Goal: Task Accomplishment & Management: Use online tool/utility

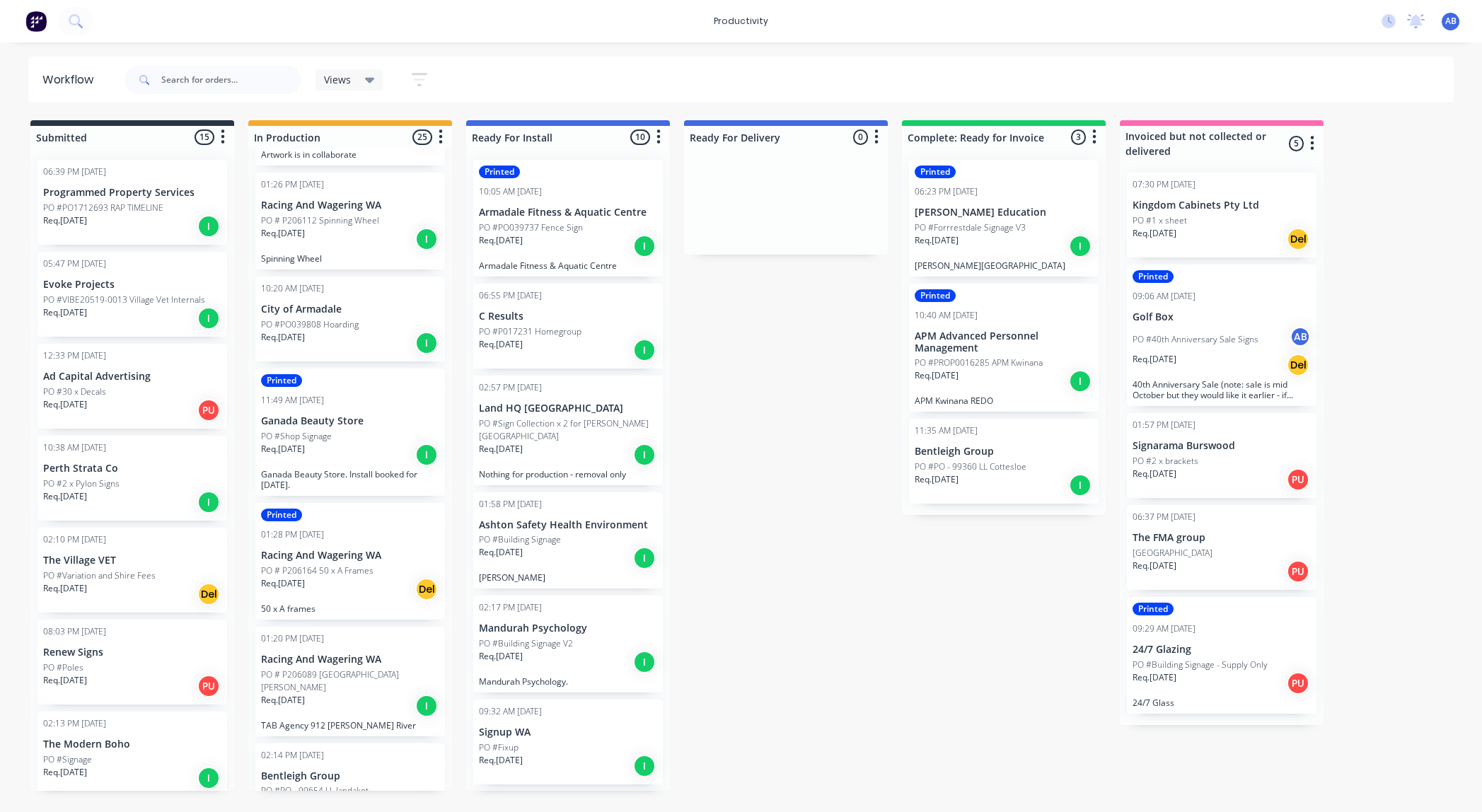
scroll to position [816, 0]
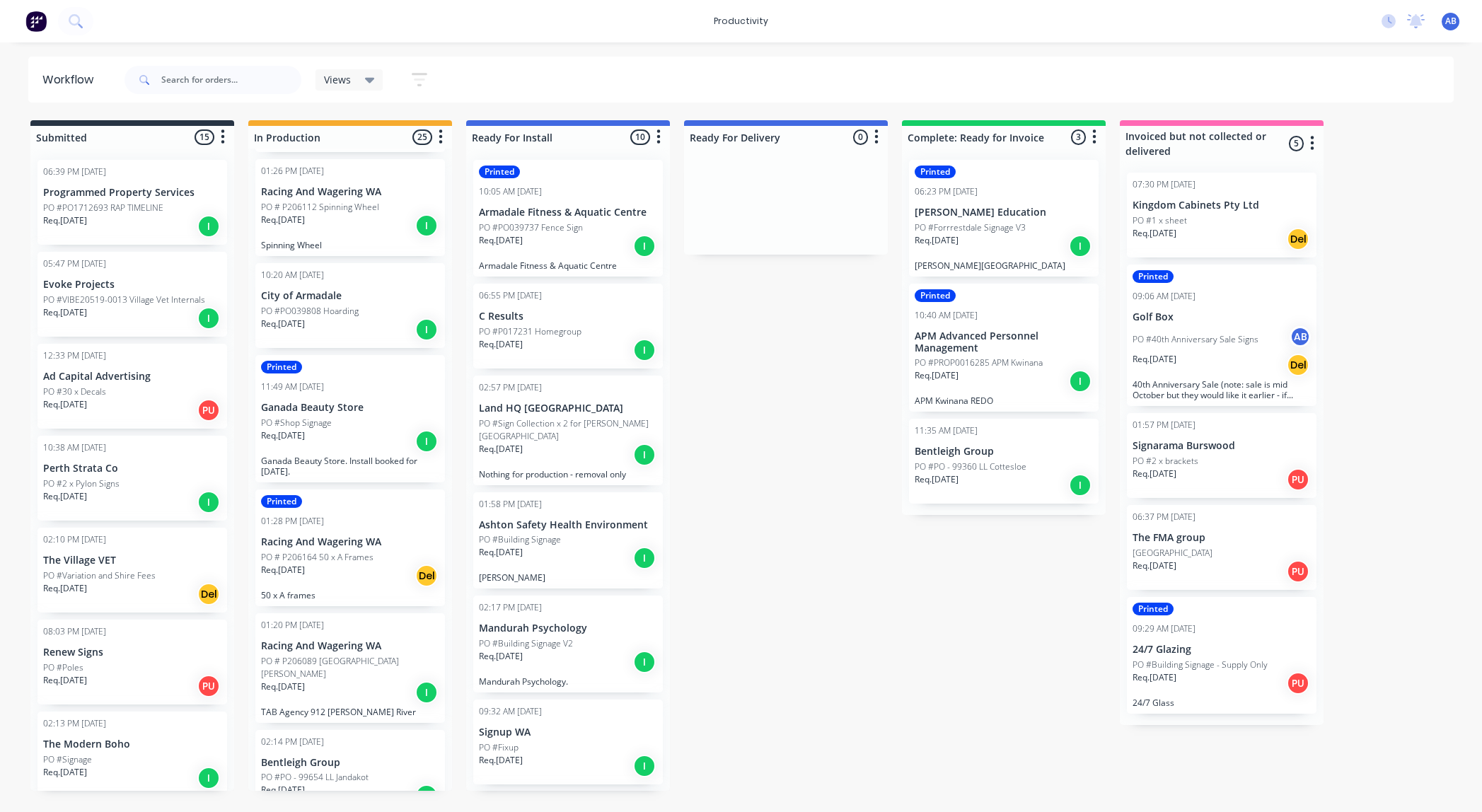
click at [337, 317] on div "Req. [DATE] I" at bounding box center [350, 329] width 178 height 24
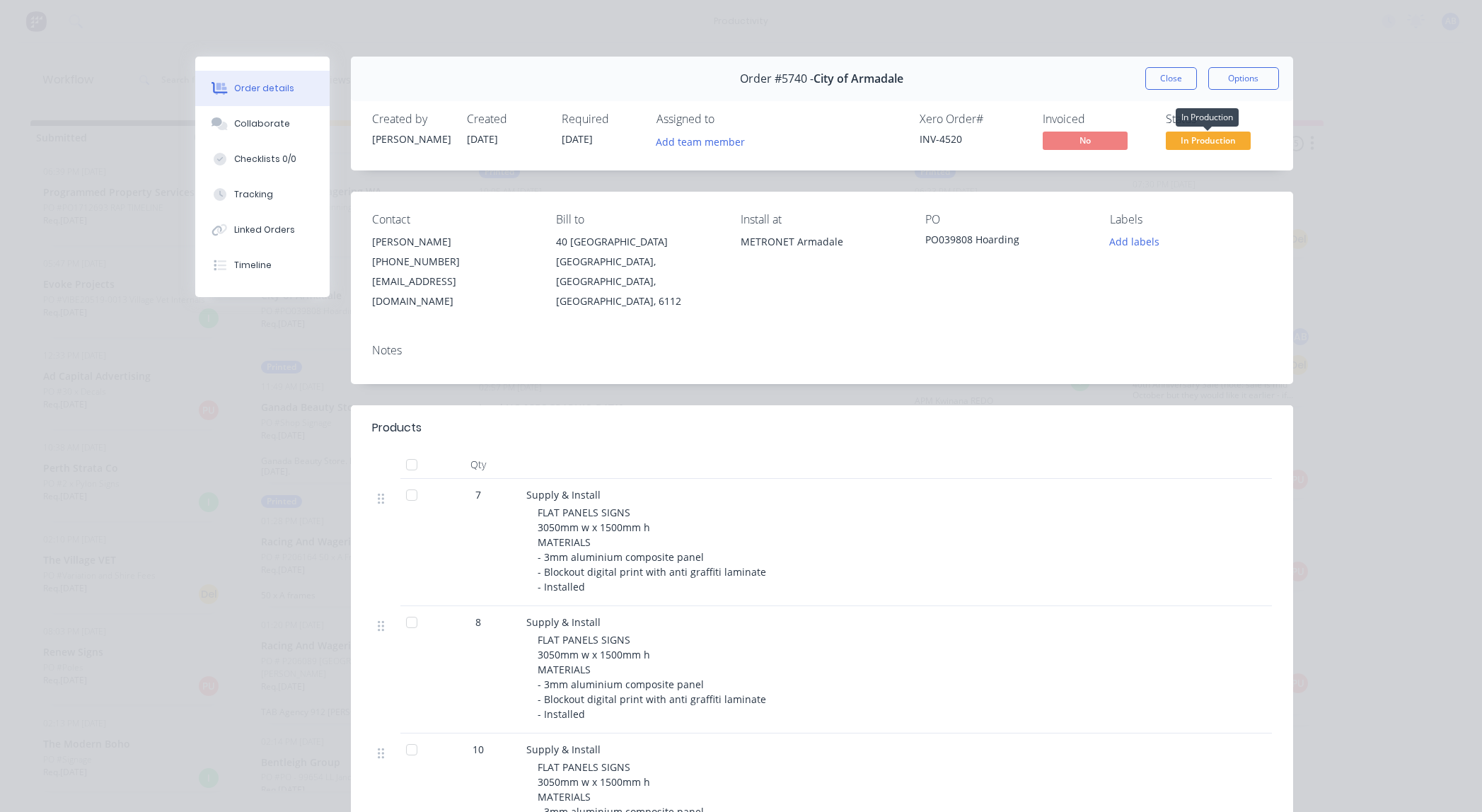
click at [1209, 141] on span "In Production" at bounding box center [1208, 140] width 85 height 17
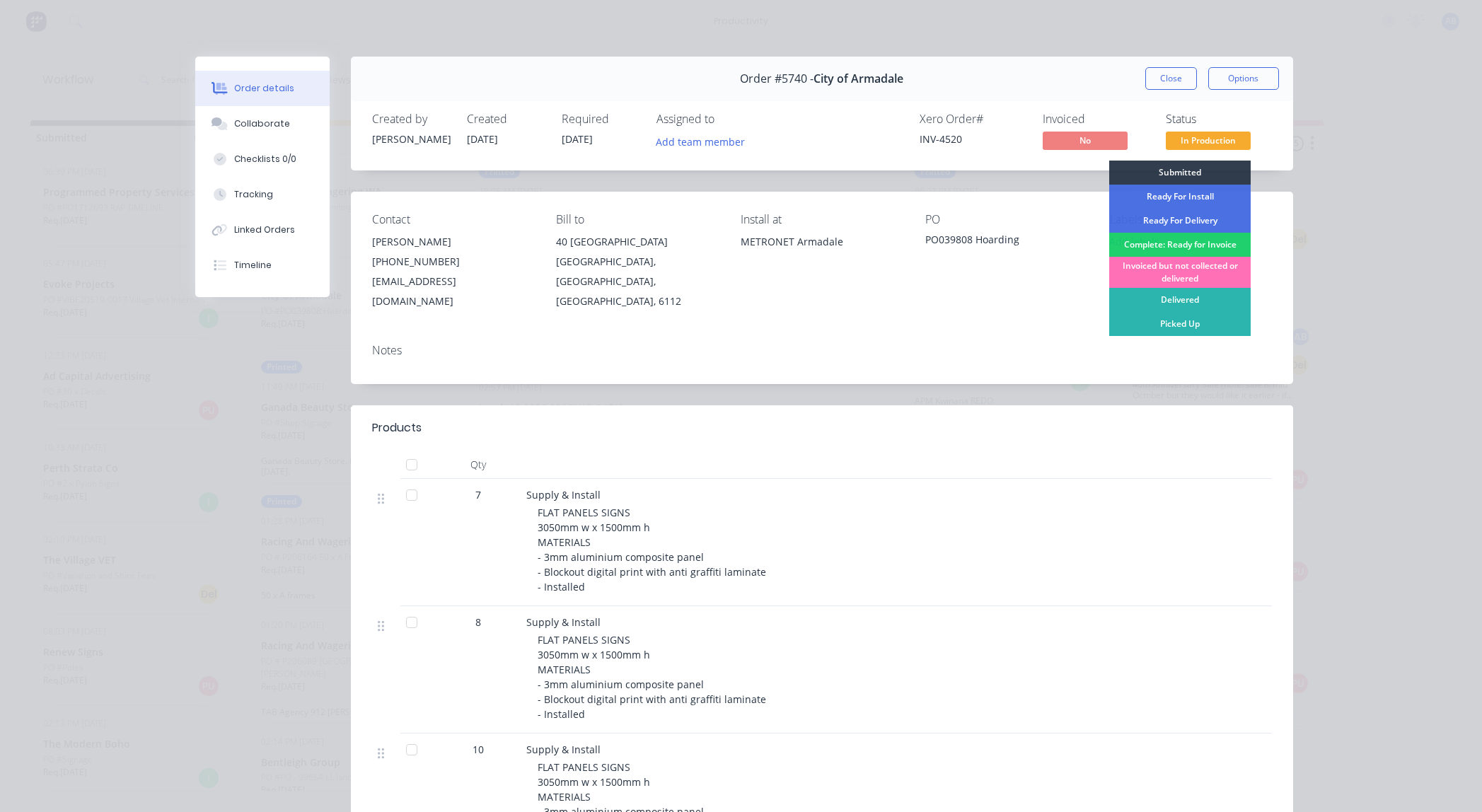
click at [1033, 189] on div "Order #5740 - City of Armadale Close Options Created by [PERSON_NAME] Created […" at bounding box center [743, 693] width 1098 height 1273
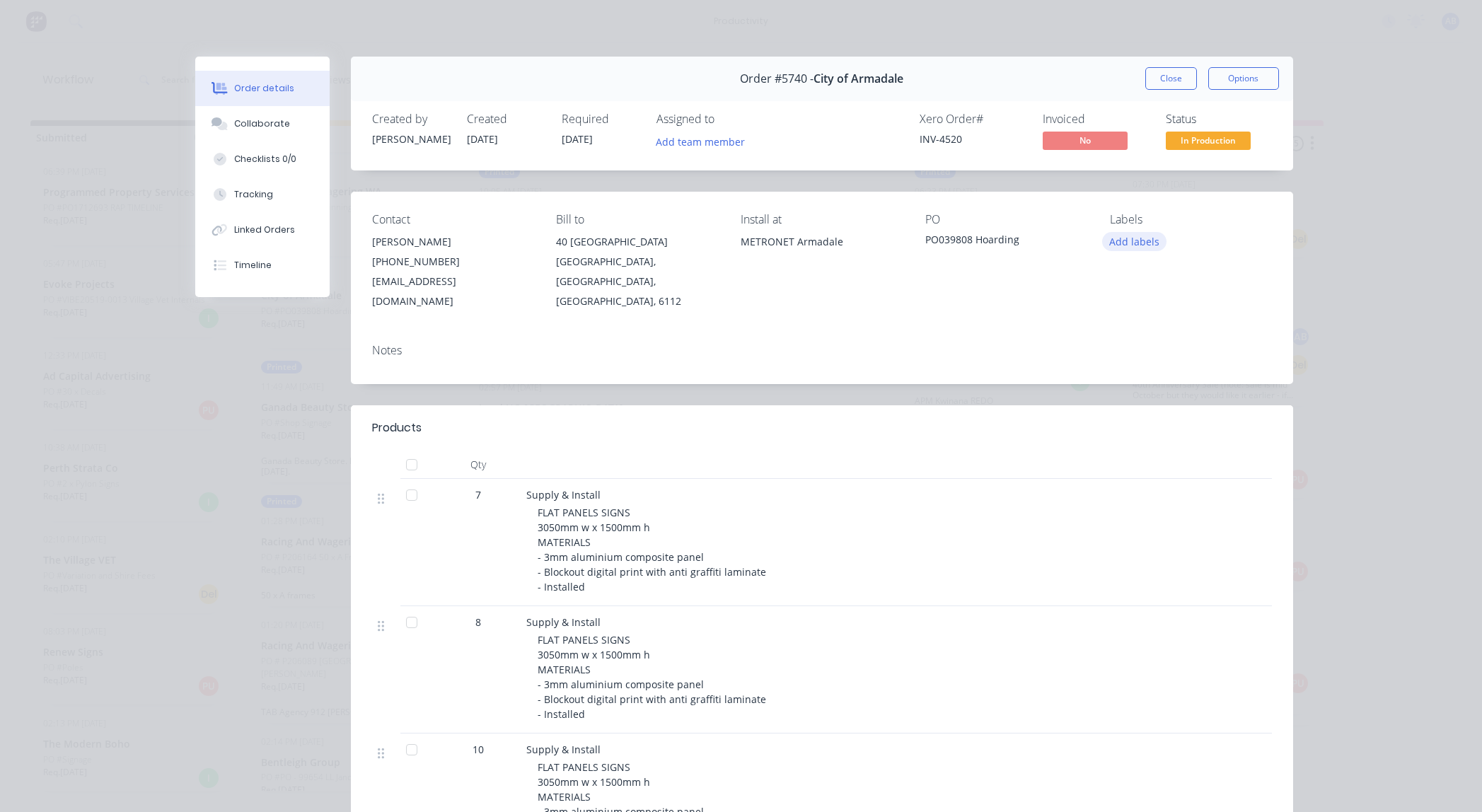
click at [1133, 241] on button "Add labels" at bounding box center [1134, 241] width 65 height 19
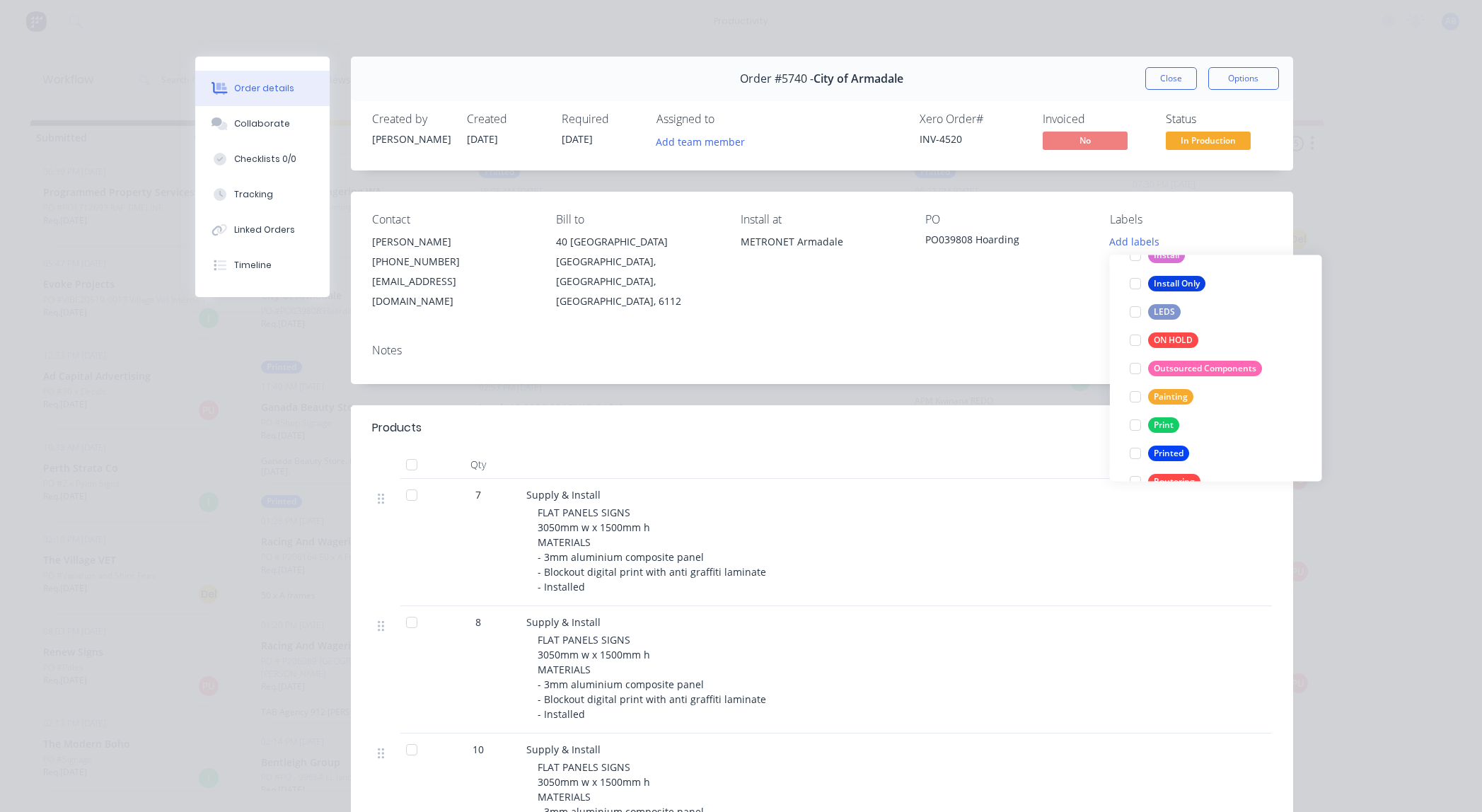
scroll to position [340, 0]
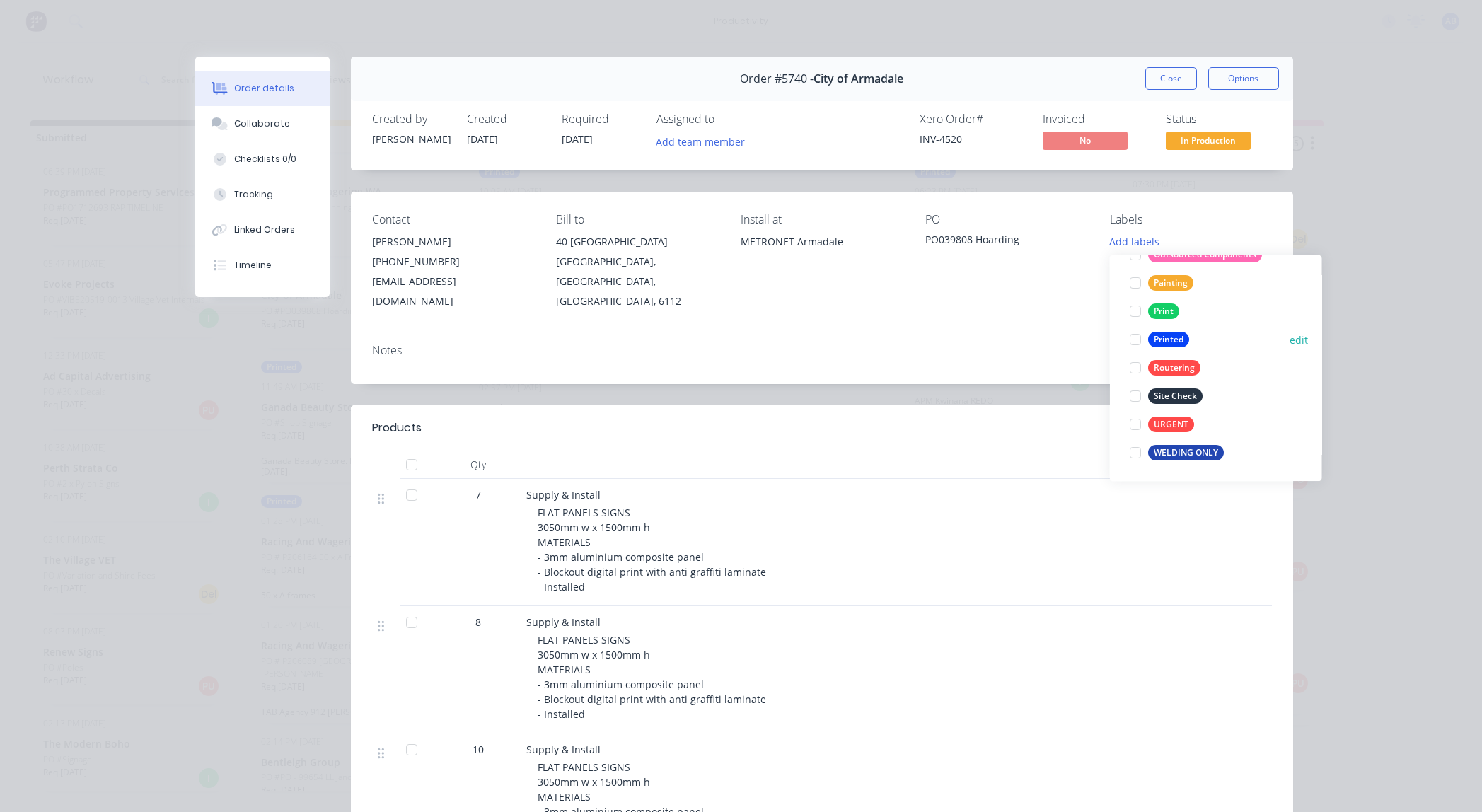
click at [1173, 338] on div "Printed" at bounding box center [1169, 340] width 41 height 16
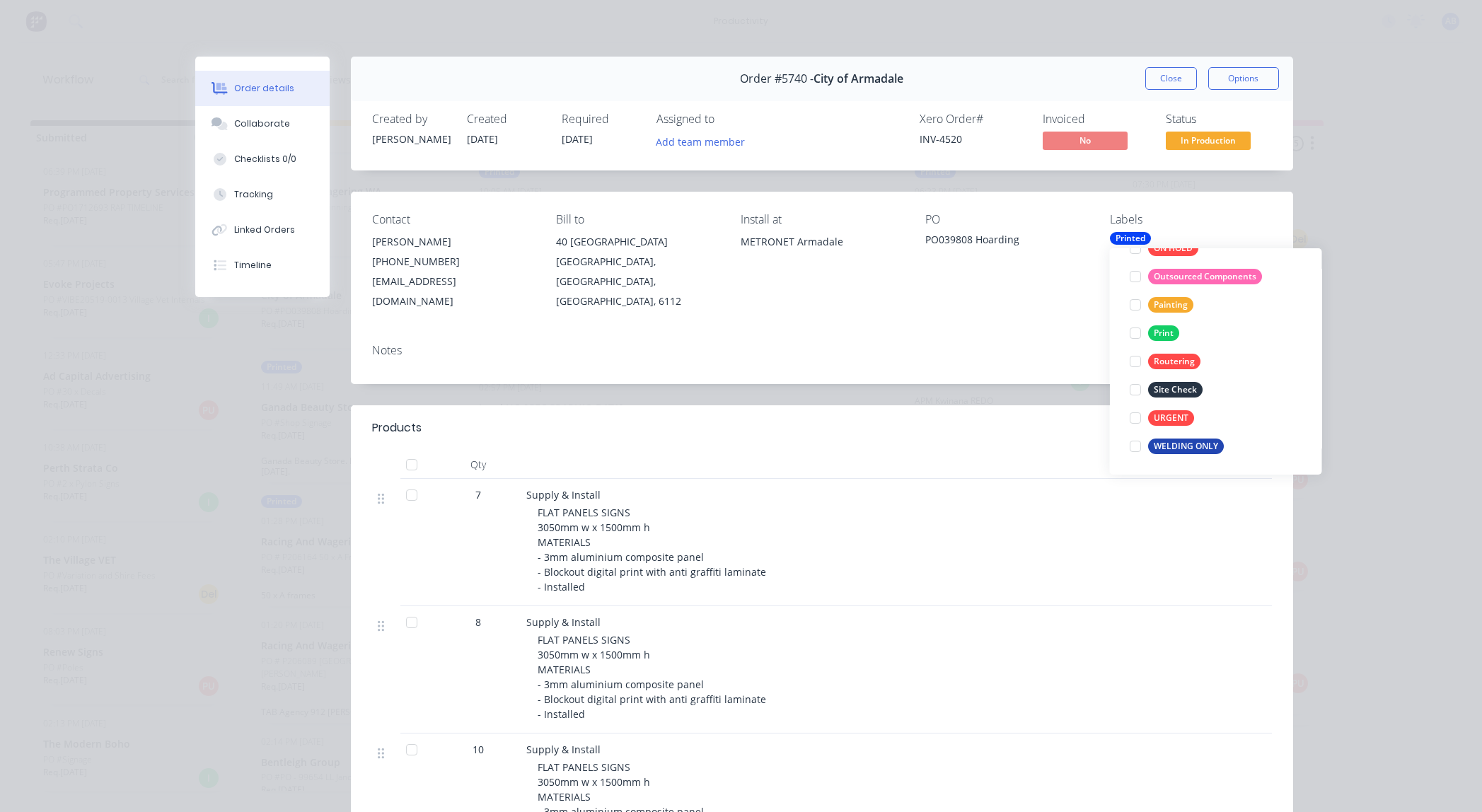
scroll to position [28, 0]
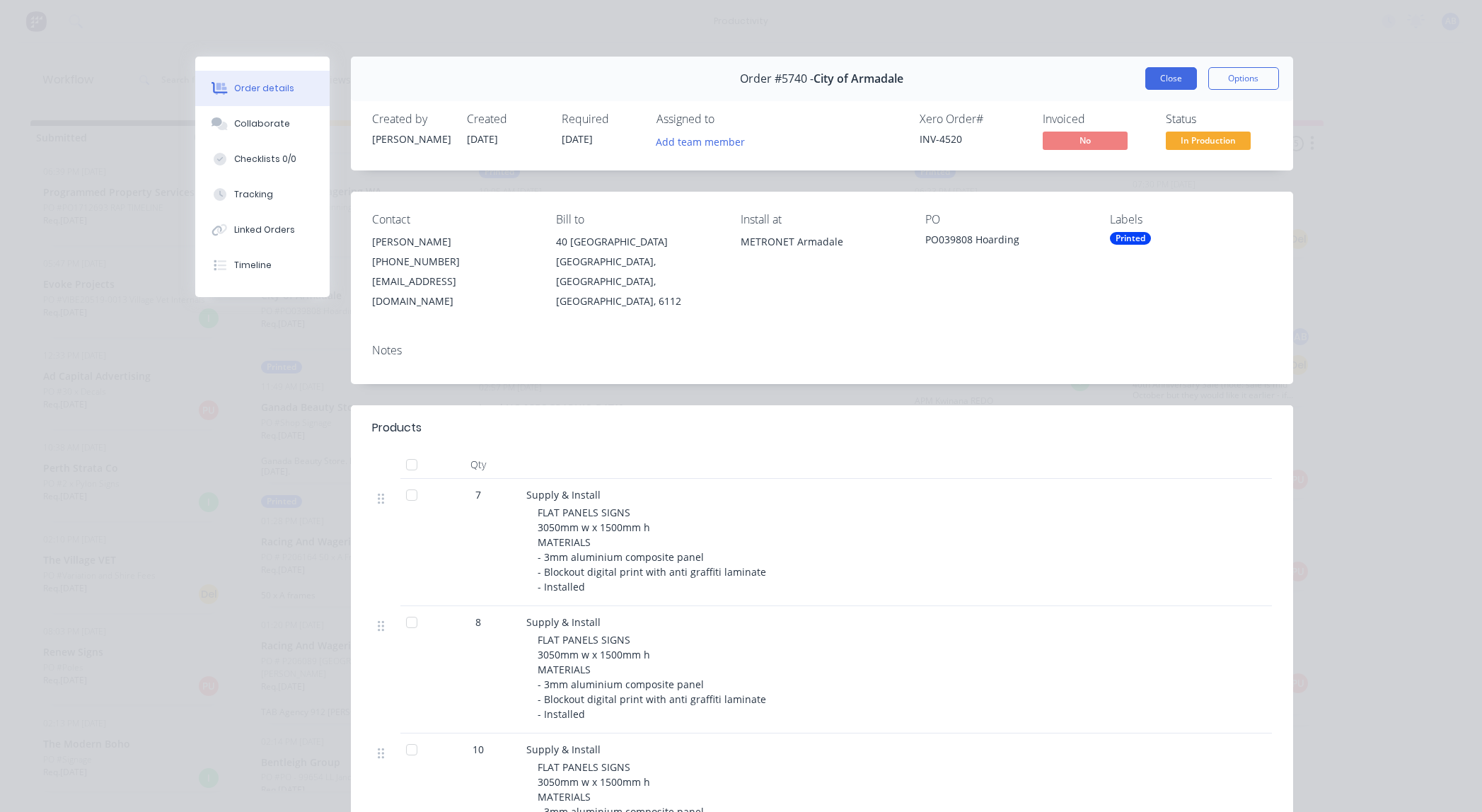
click at [1172, 82] on button "Close" at bounding box center [1171, 78] width 52 height 22
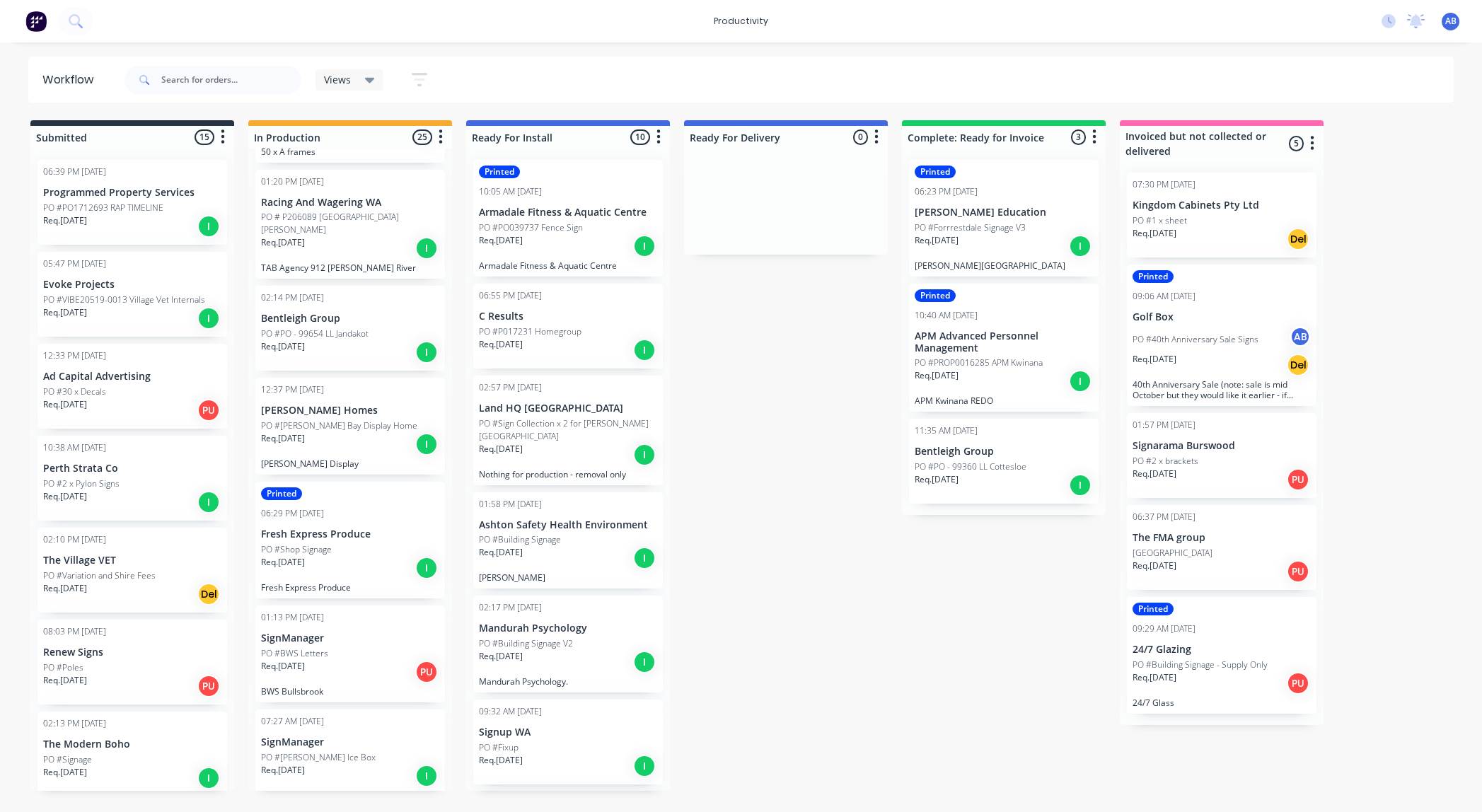
scroll to position [1284, 0]
click at [396, 745] on div "PO #[PERSON_NAME] Ice Box" at bounding box center [350, 751] width 178 height 12
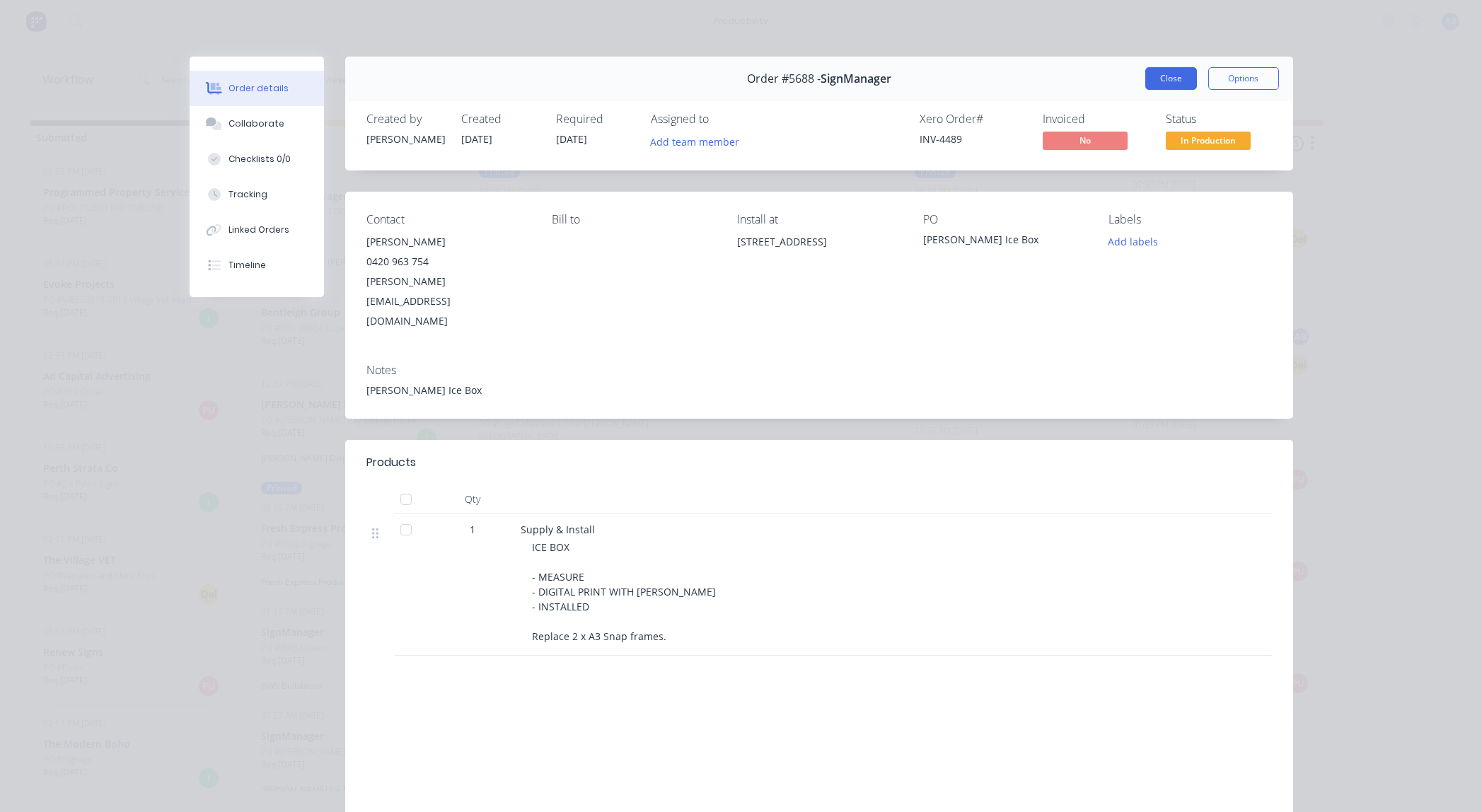
click at [1176, 77] on button "Close" at bounding box center [1171, 78] width 52 height 22
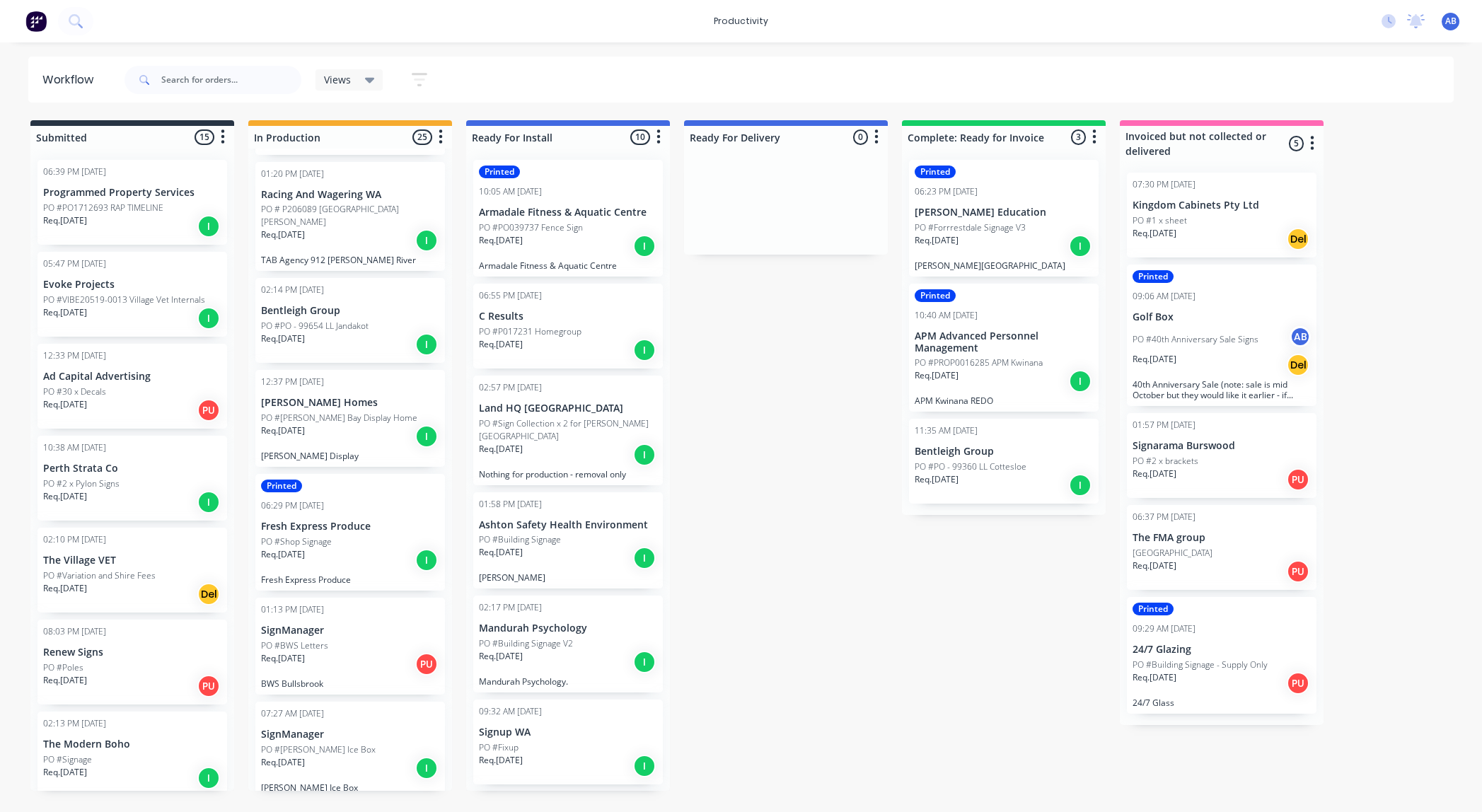
scroll to position [1281, 0]
click at [337, 194] on p "Racing And Wagering WA" at bounding box center [350, 200] width 178 height 12
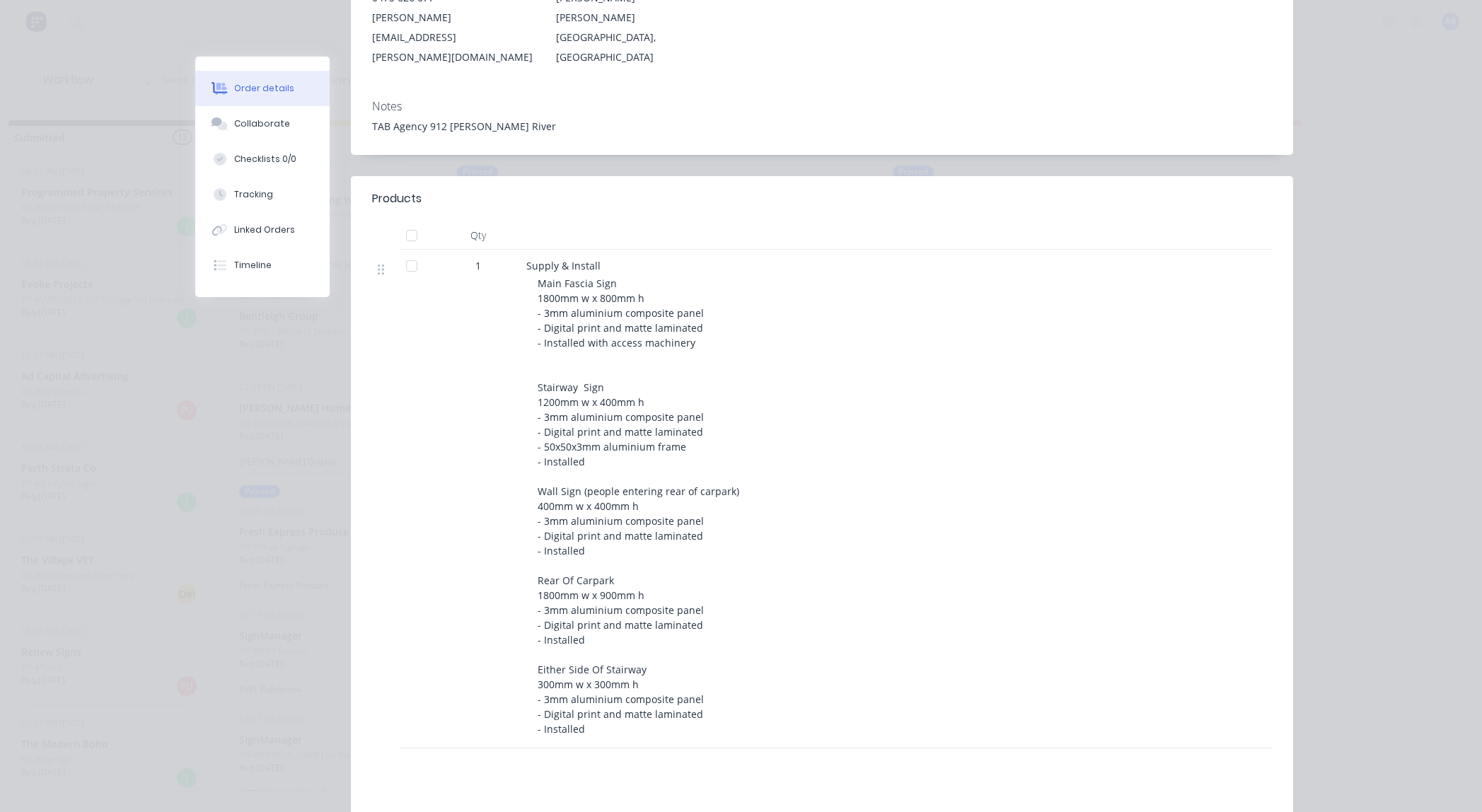
scroll to position [267, 0]
